Goal: Find specific page/section: Find specific page/section

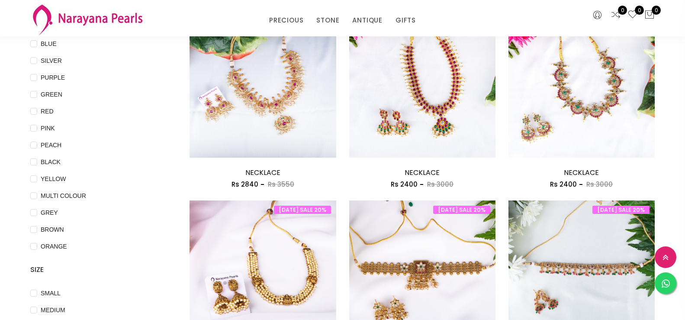
scroll to position [173, 0]
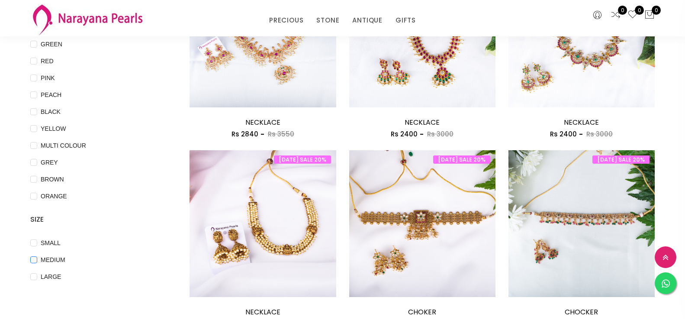
click at [35, 261] on input "MEDIUM" at bounding box center [33, 265] width 7 height 19
checkbox input "true"
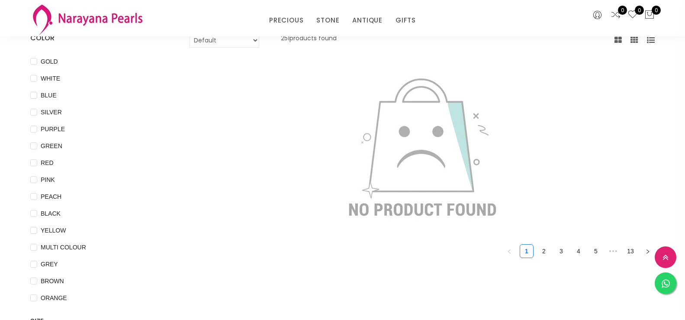
scroll to position [87, 0]
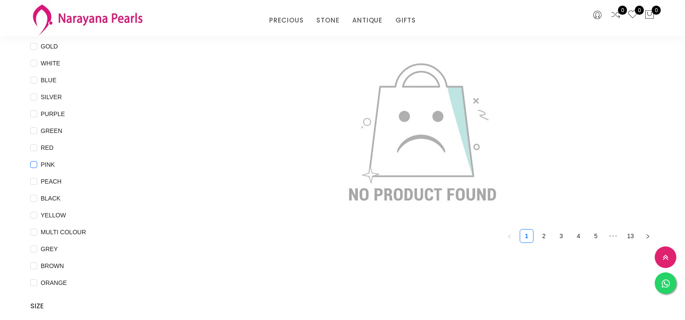
click at [35, 164] on input "PINK" at bounding box center [33, 170] width 7 height 19
checkbox input "true"
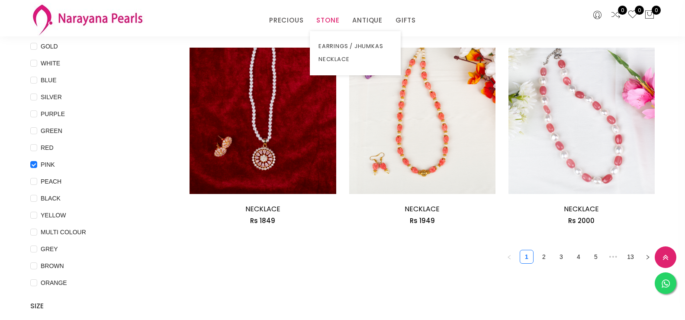
click at [319, 18] on link "STONE" at bounding box center [327, 20] width 23 height 13
click at [333, 57] on link "NECKLACE" at bounding box center [356, 59] width 74 height 13
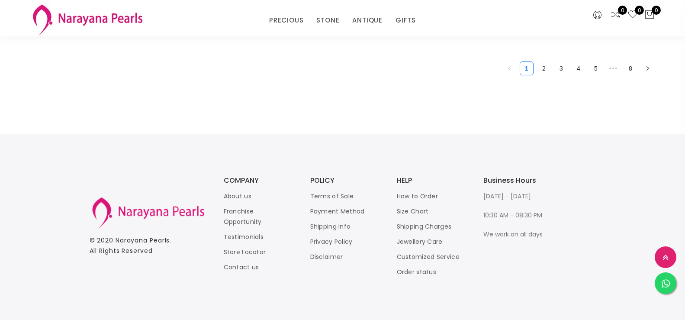
scroll to position [1411, 0]
